Goal: Transaction & Acquisition: Purchase product/service

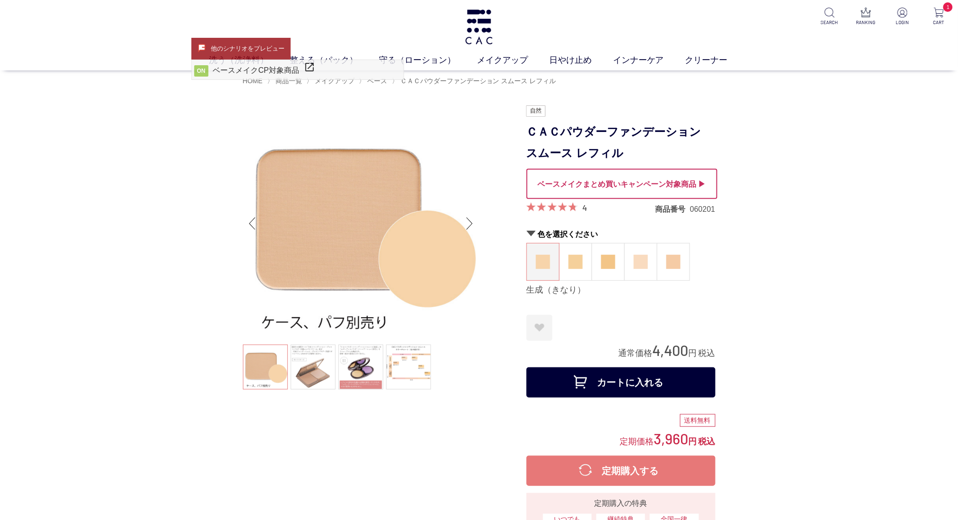
click at [628, 182] on div at bounding box center [622, 184] width 191 height 30
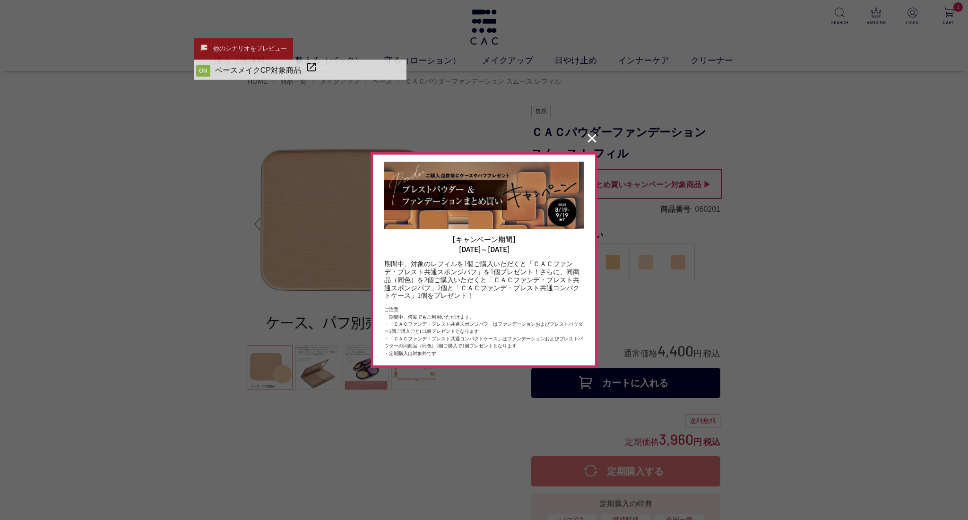
click at [595, 139] on button "✕" at bounding box center [592, 139] width 18 height 18
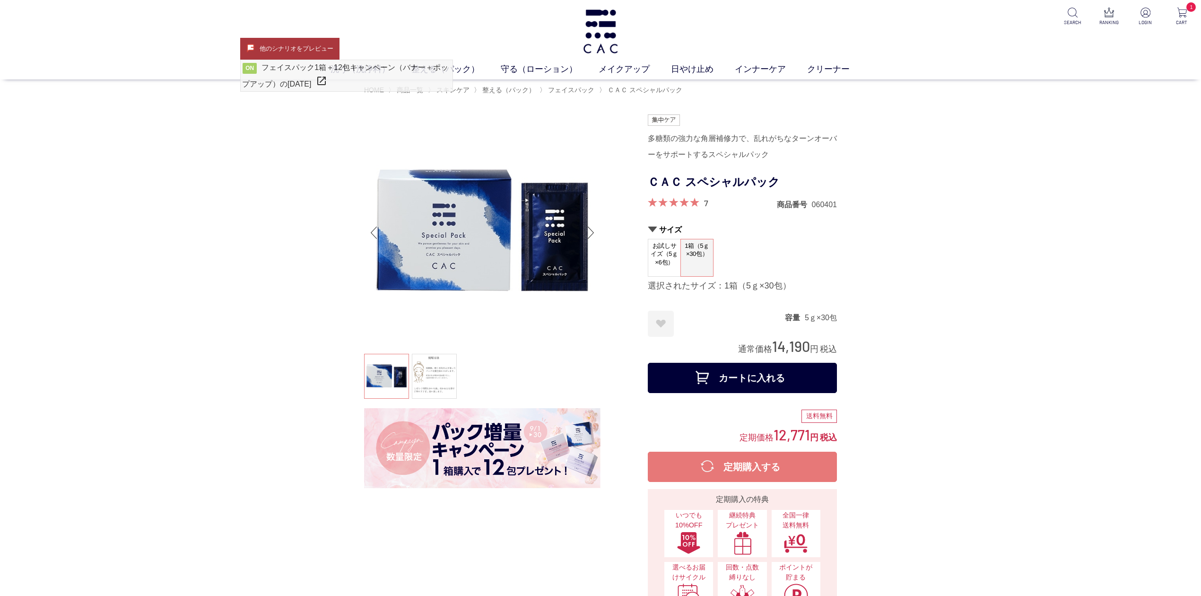
click at [502, 444] on img at bounding box center [482, 448] width 236 height 80
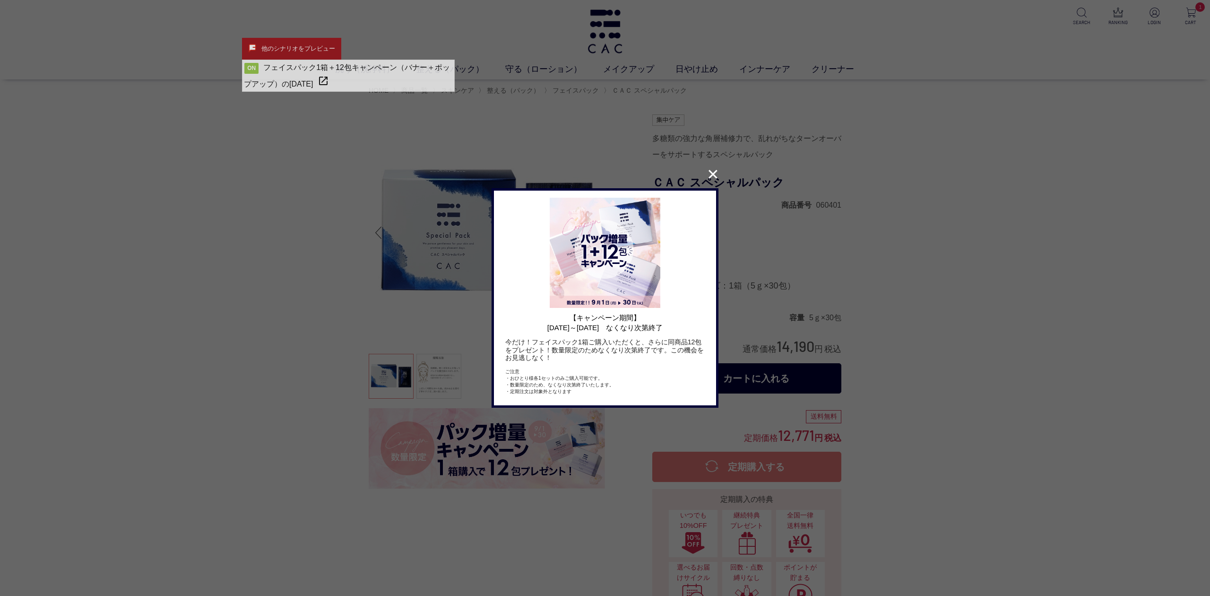
click at [718, 170] on button "✕" at bounding box center [713, 174] width 18 height 18
